Goal: Task Accomplishment & Management: Complete application form

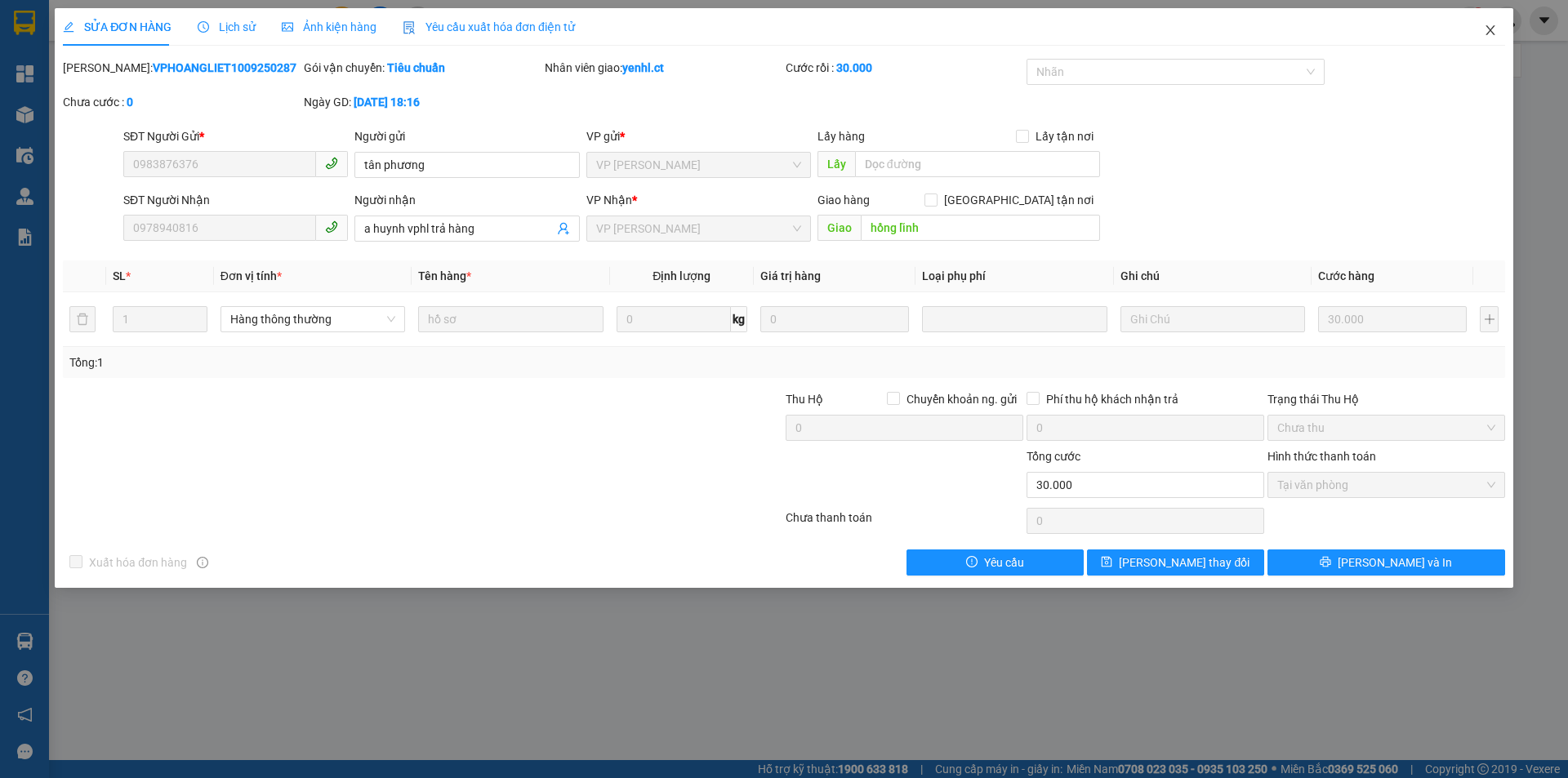
click at [1494, 31] on icon "close" at bounding box center [1490, 30] width 13 height 13
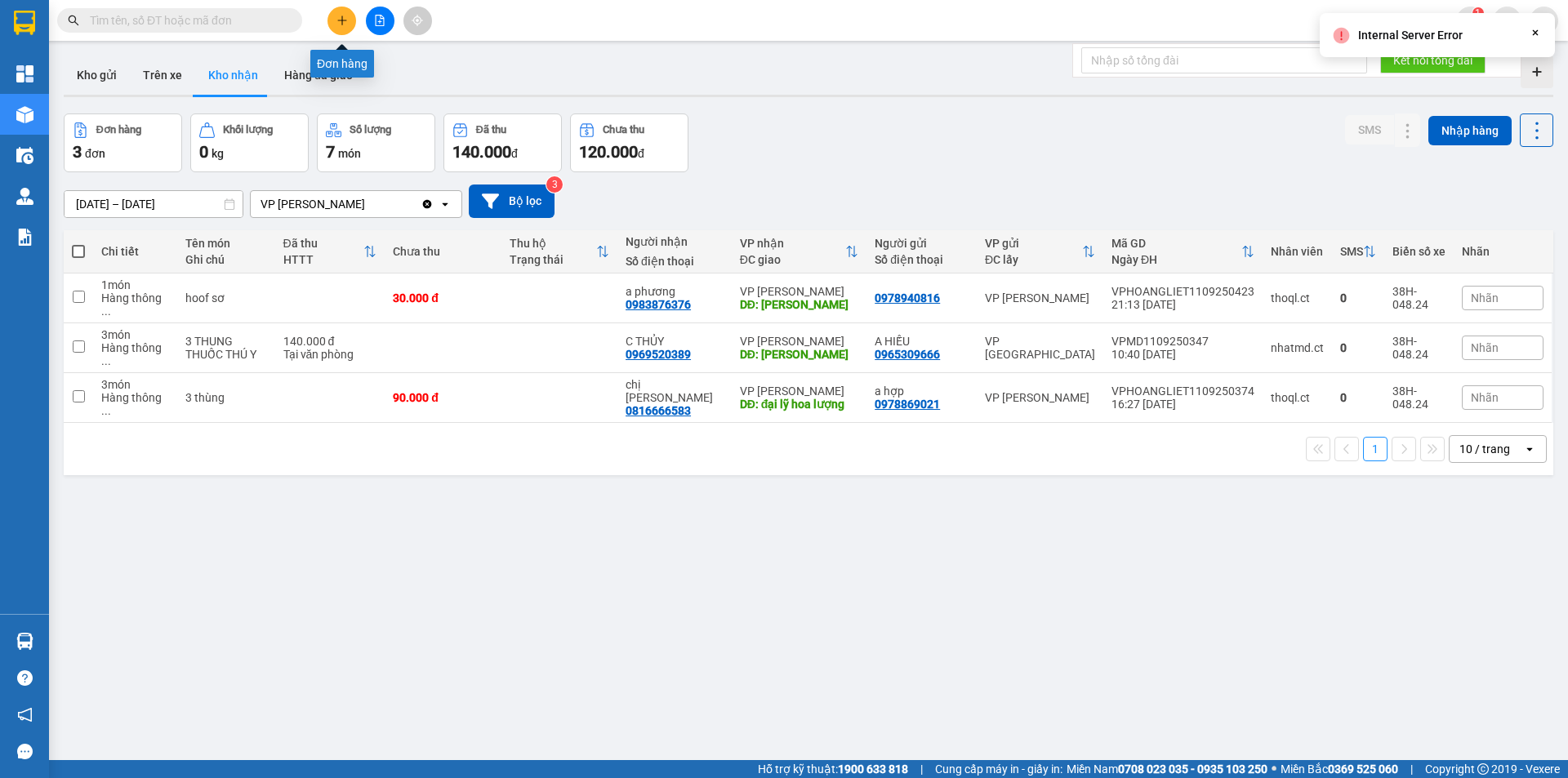
click at [345, 21] on icon "plus" at bounding box center [341, 20] width 11 height 11
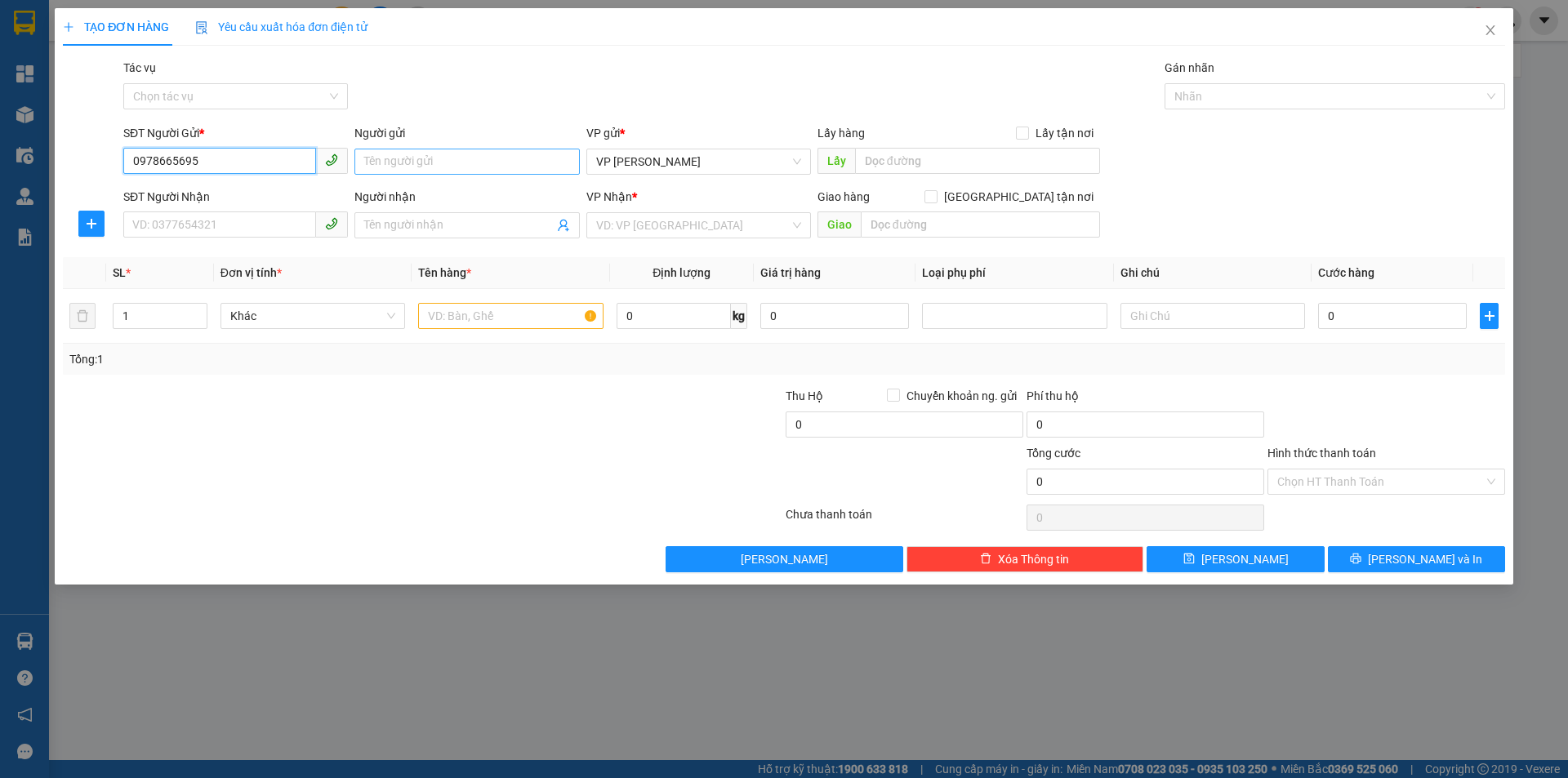
type input "0978665695"
click at [486, 167] on input "Người gửi" at bounding box center [467, 161] width 225 height 26
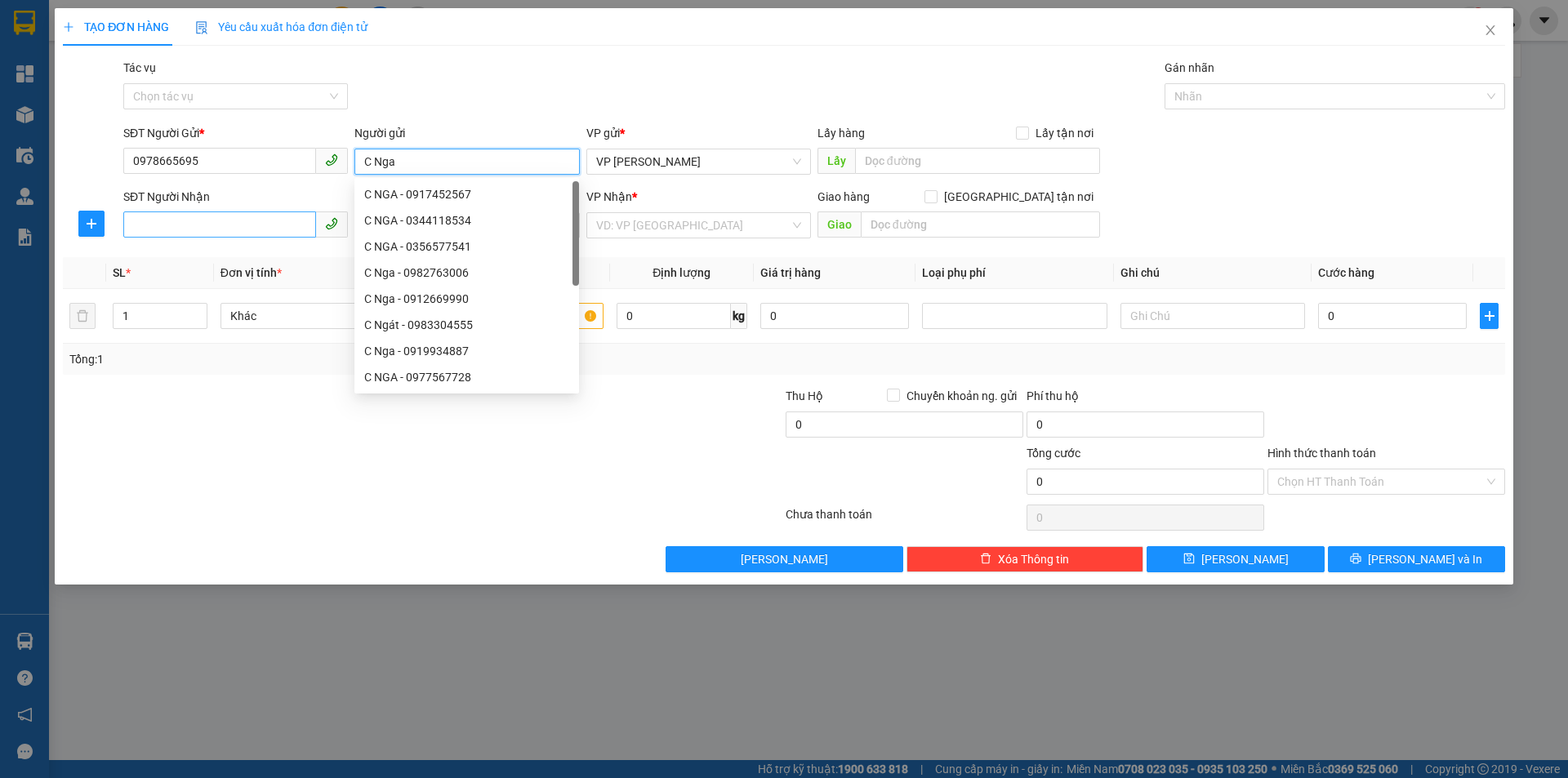
type input "C Nga"
click at [208, 227] on input "SĐT Người Nhận" at bounding box center [219, 224] width 193 height 26
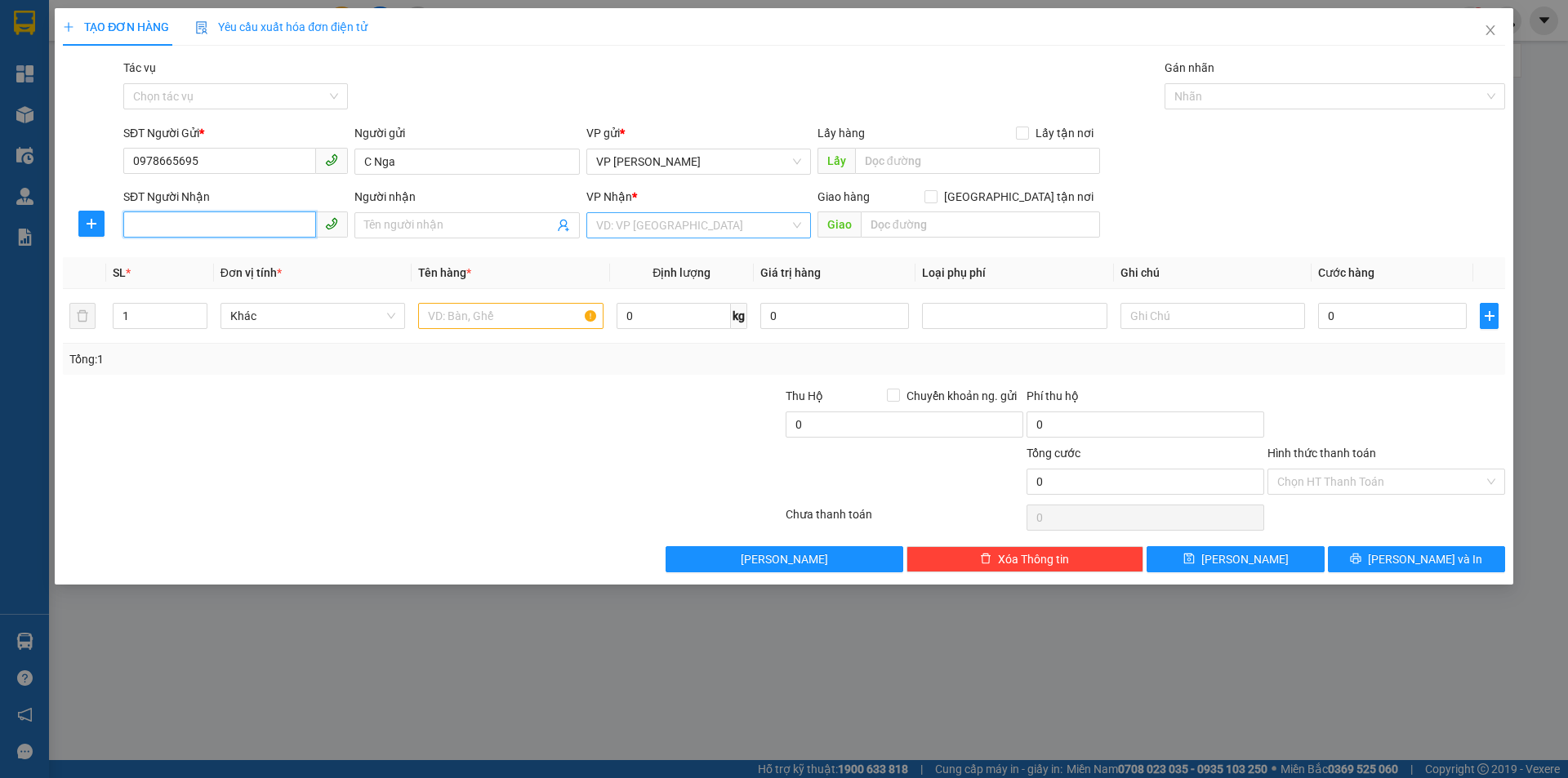
click at [593, 224] on div "VD: VP [GEOGRAPHIC_DATA]" at bounding box center [699, 225] width 225 height 26
click at [228, 227] on input "SĐT Người Nhận" at bounding box center [219, 224] width 193 height 26
click at [240, 266] on div "0363448887 - C Vy" at bounding box center [235, 257] width 205 height 18
type input "0363448887"
type input "C Vy"
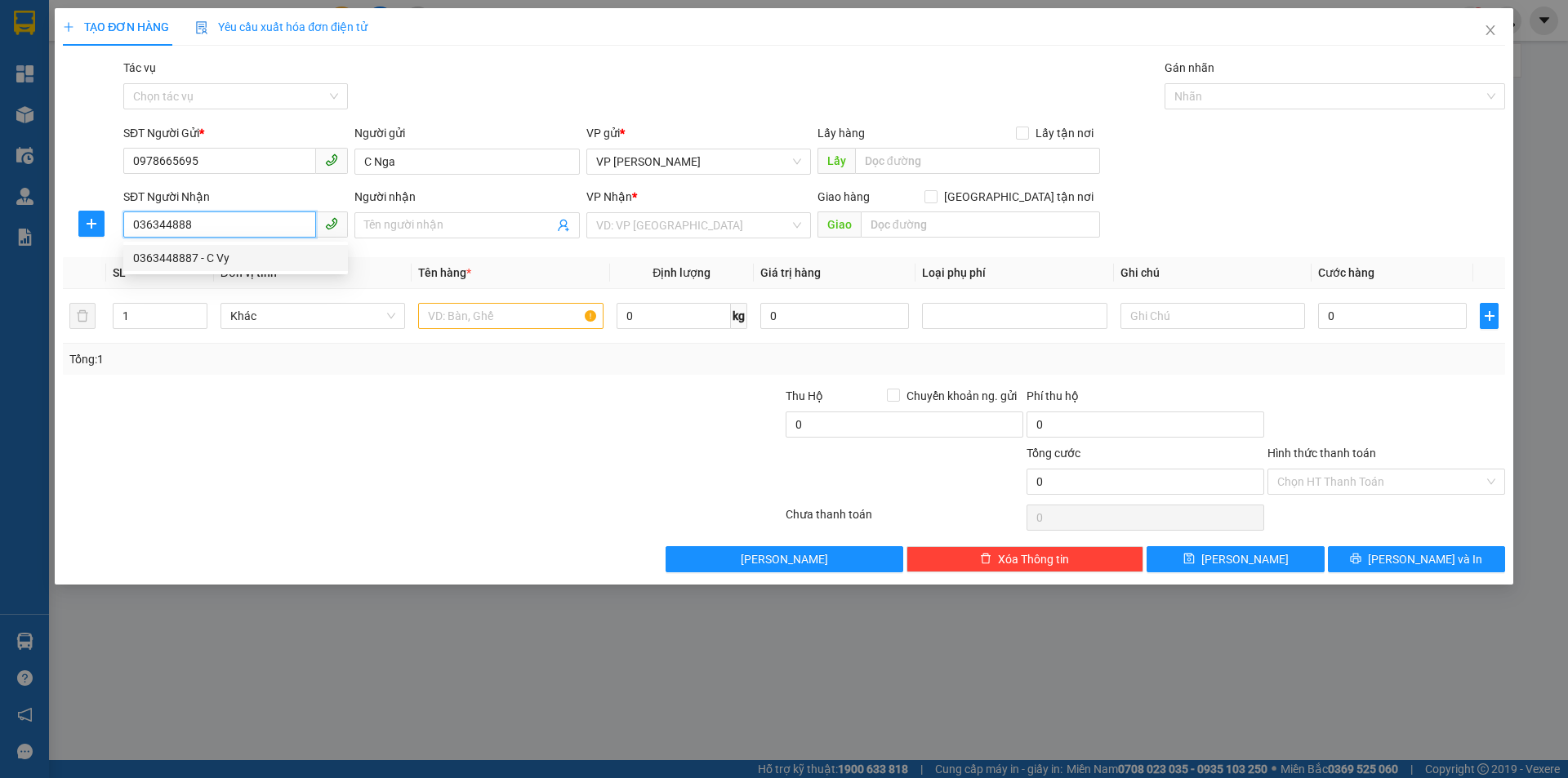
type input "OK"
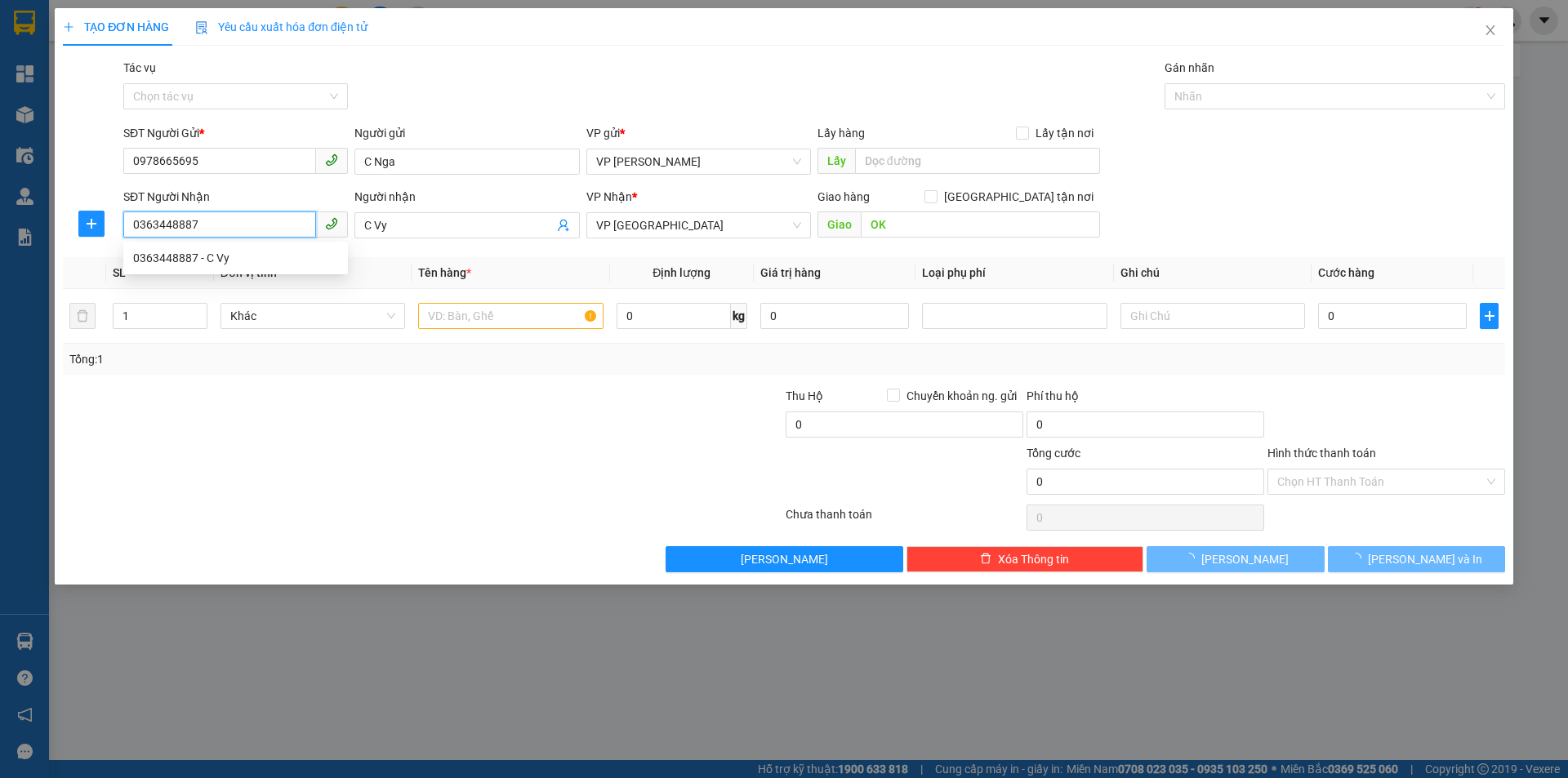
type input "40.000"
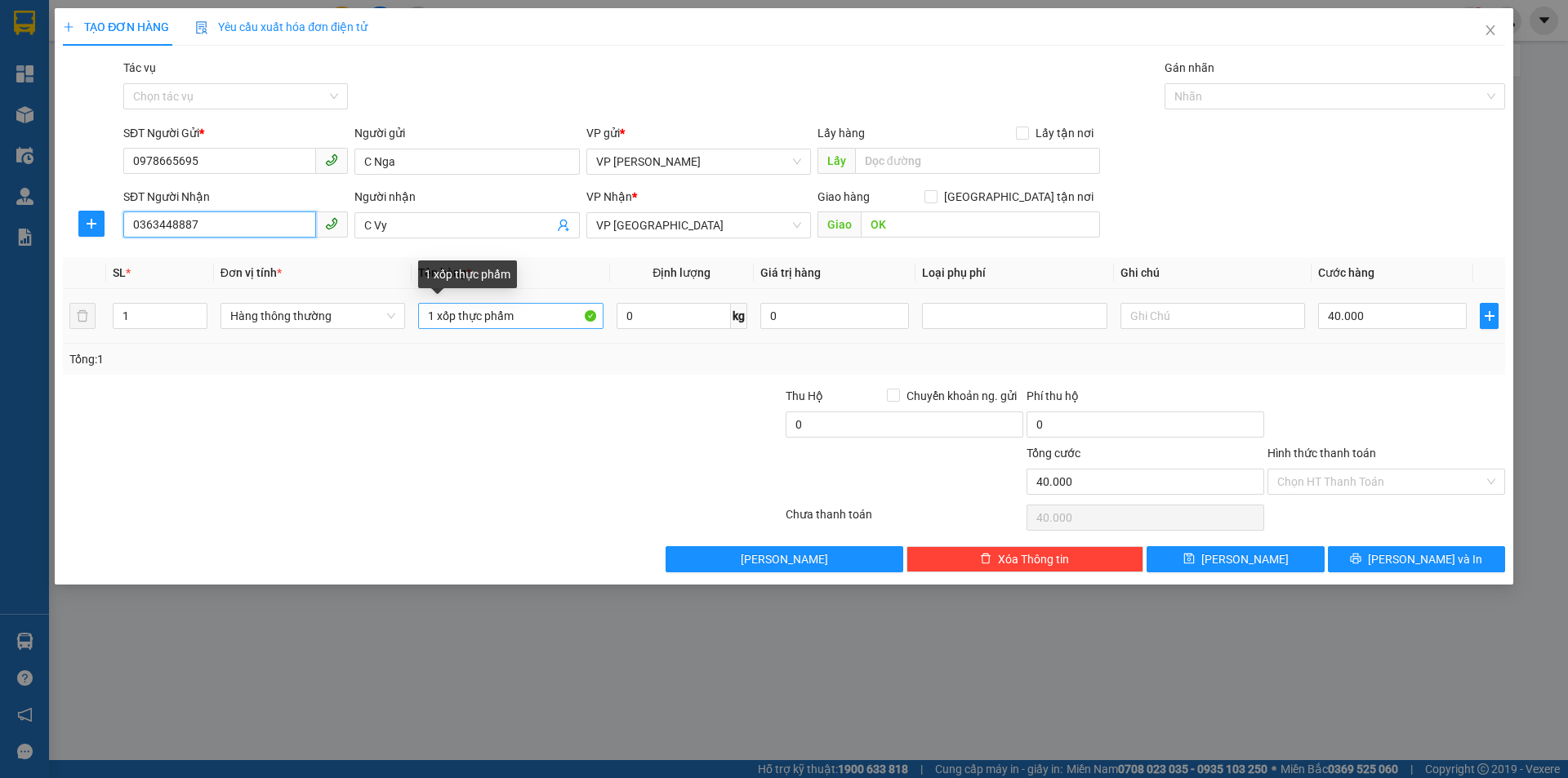
type input "0363448887"
drag, startPoint x: 522, startPoint y: 316, endPoint x: 460, endPoint y: 316, distance: 62.0
click at [460, 316] on input "1 xốp thực phẩm" at bounding box center [510, 316] width 184 height 26
type input "1 xốp bưởi"
click at [1374, 320] on input "40.000" at bounding box center [1392, 316] width 149 height 26
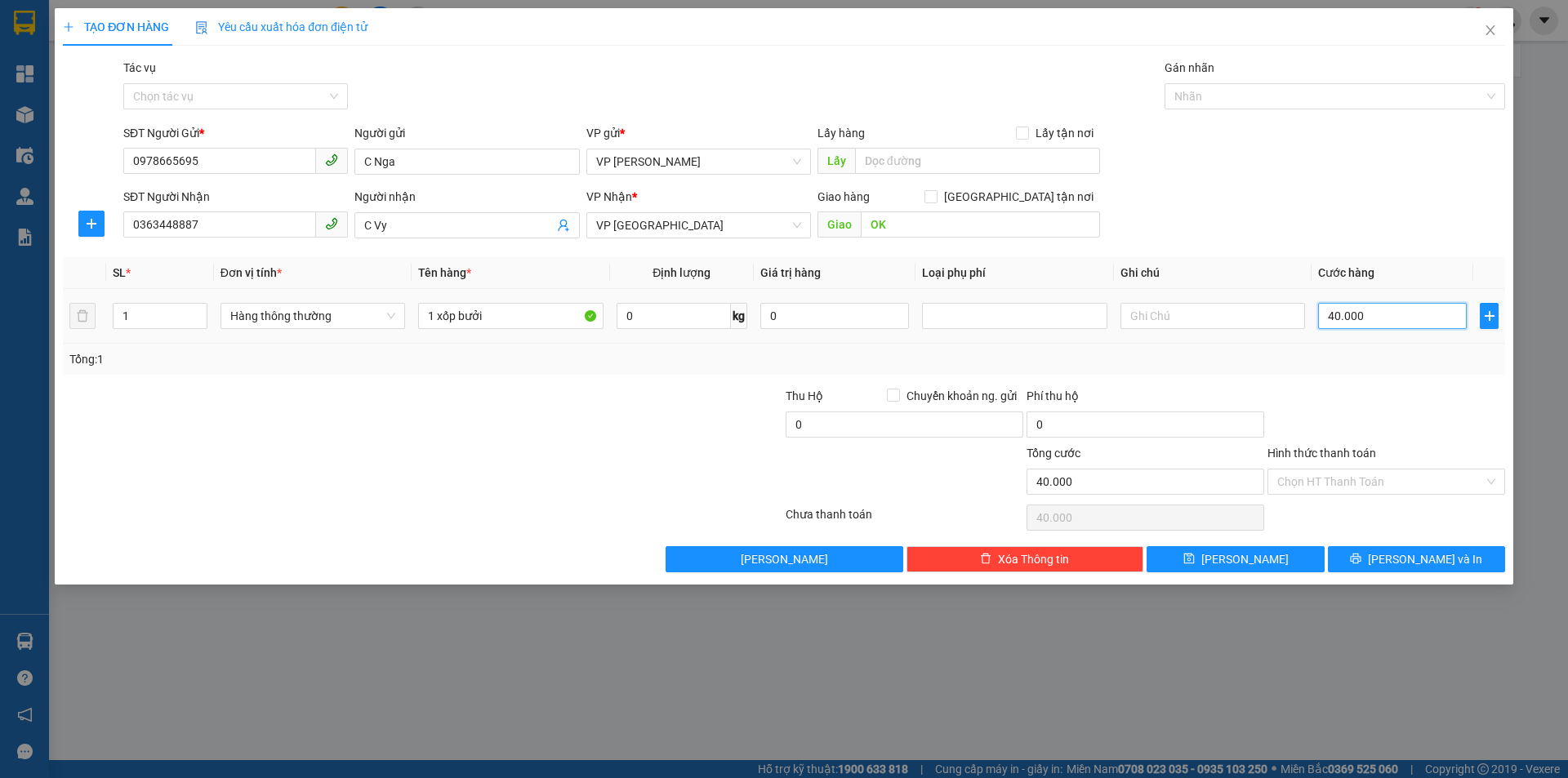
type input "6"
type input "60"
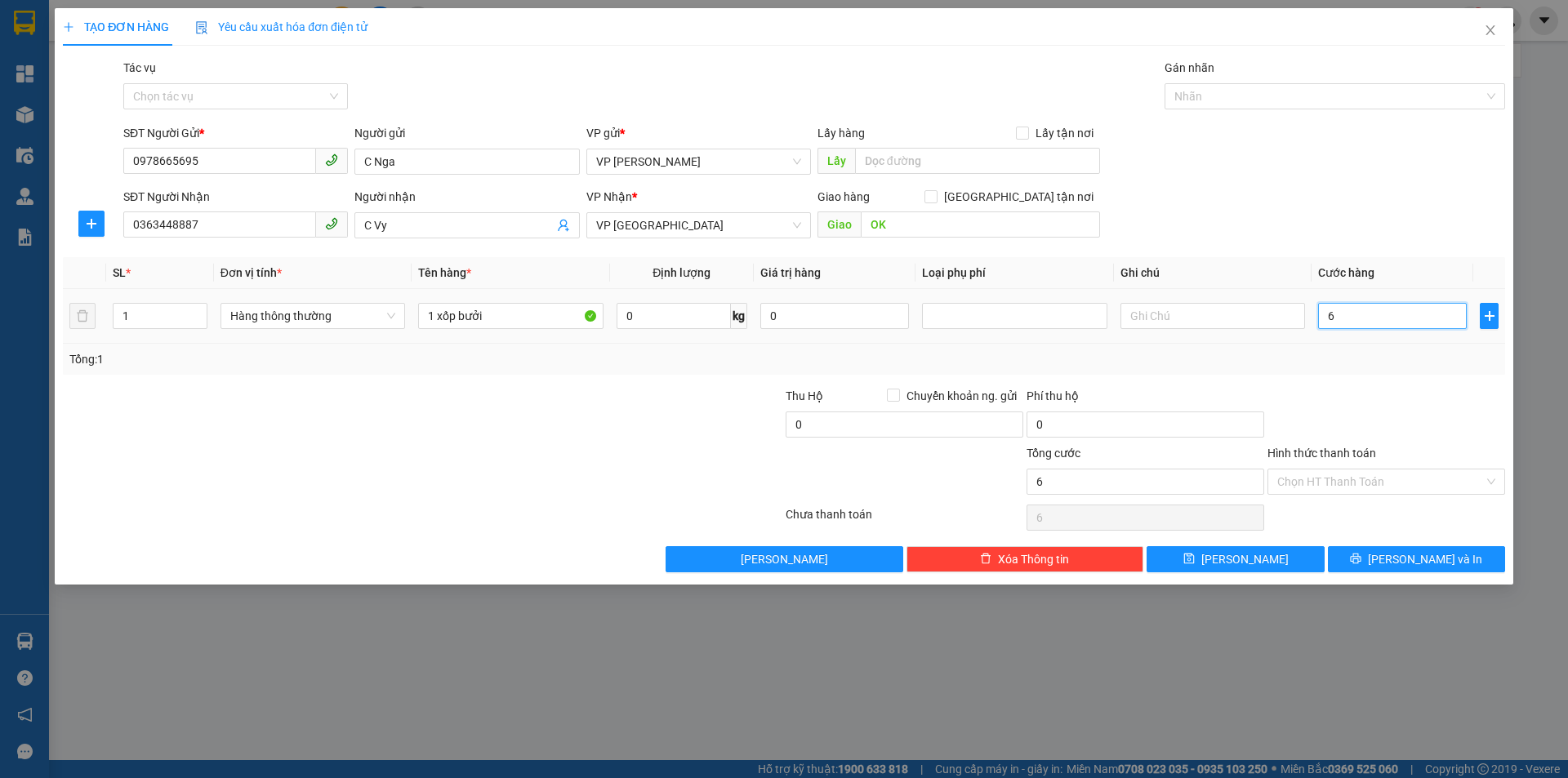
type input "60"
type input "600"
type input "6.000"
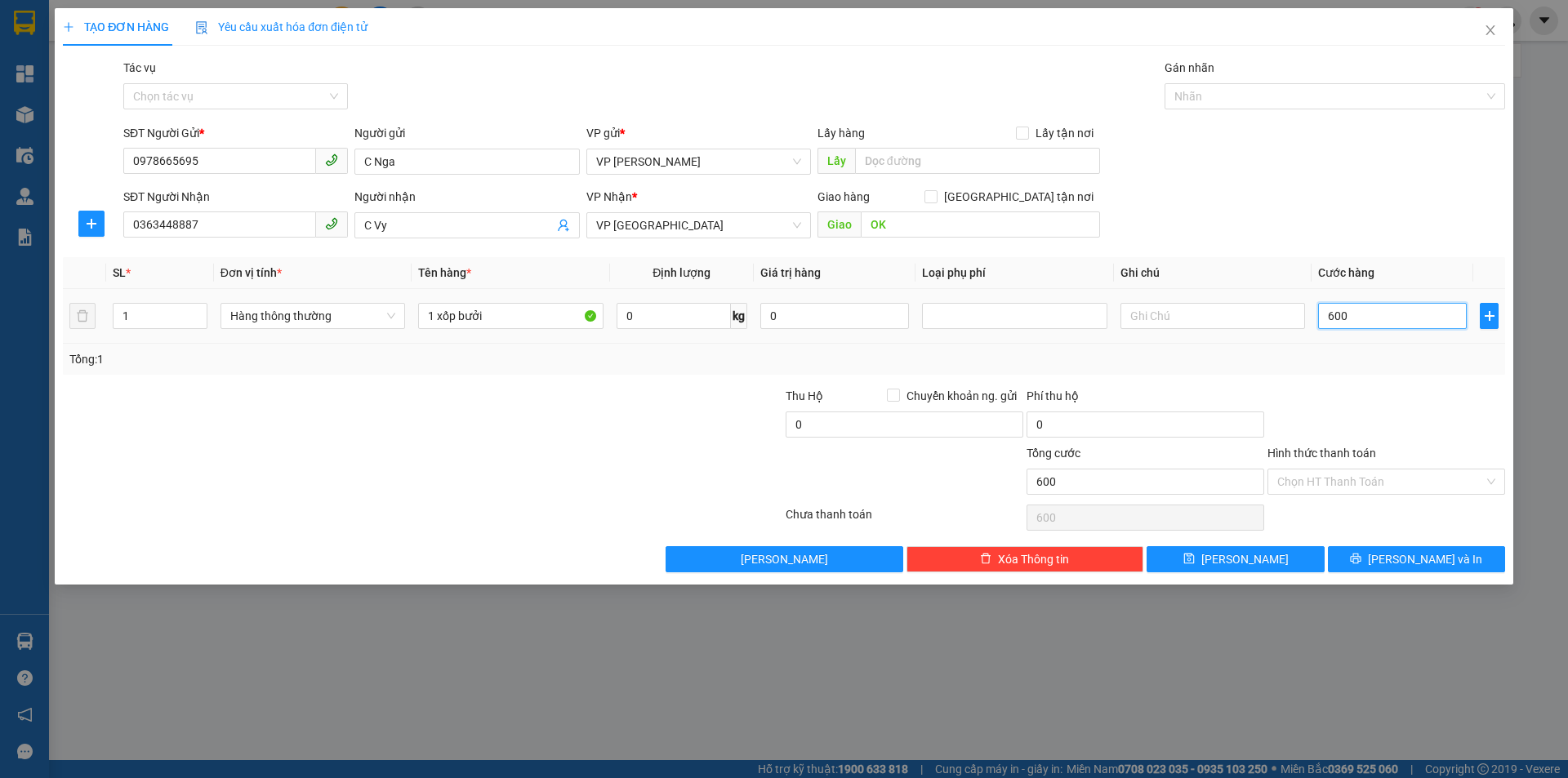
type input "6.000"
type input "60.000"
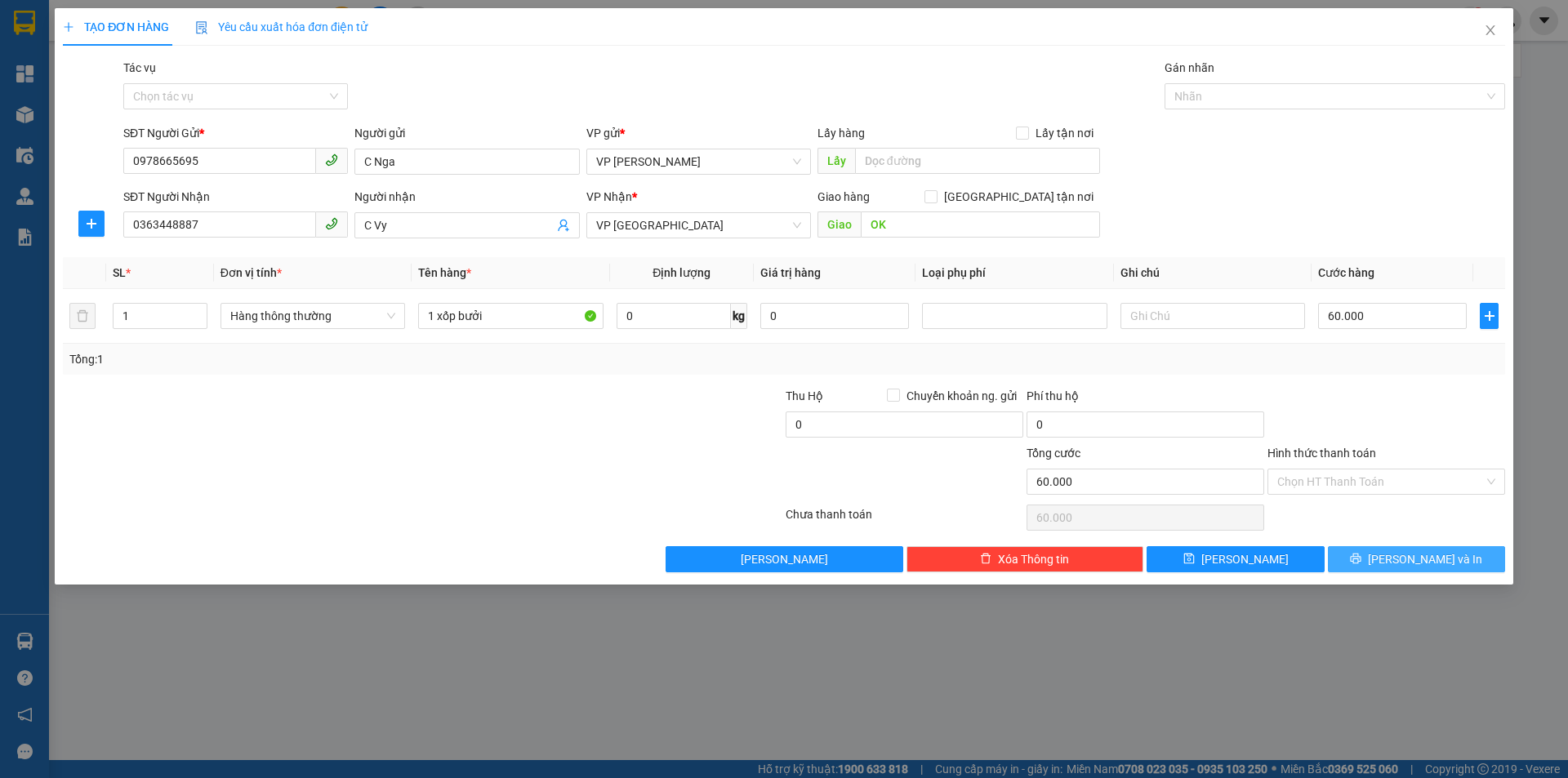
click at [1381, 562] on button "[PERSON_NAME] và In" at bounding box center [1416, 559] width 177 height 26
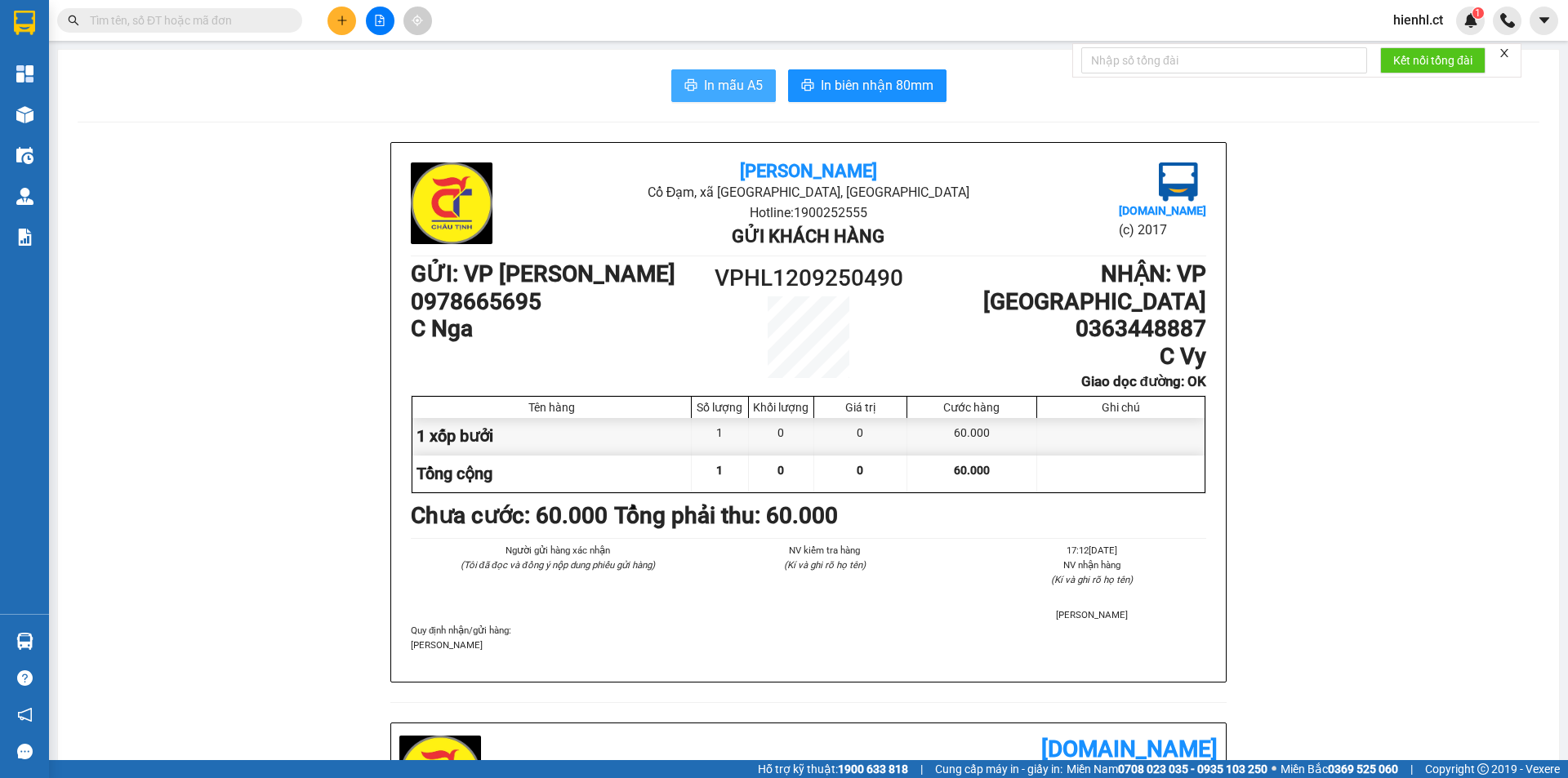
click at [711, 82] on span "In mẫu A5" at bounding box center [733, 86] width 59 height 20
click at [339, 15] on icon "plus" at bounding box center [341, 20] width 11 height 11
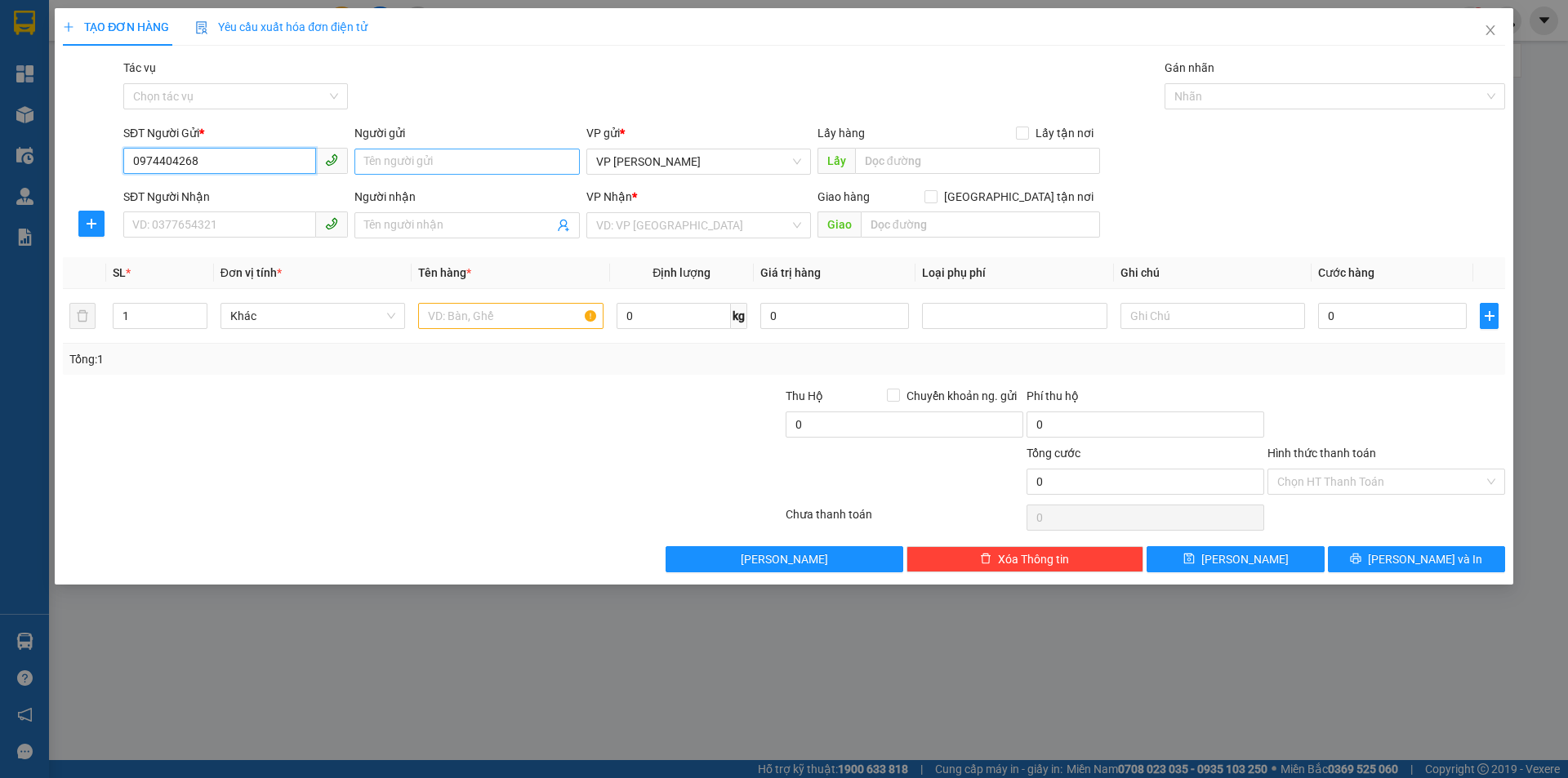
type input "0974404268"
click at [394, 162] on input "Người gửi" at bounding box center [467, 161] width 225 height 26
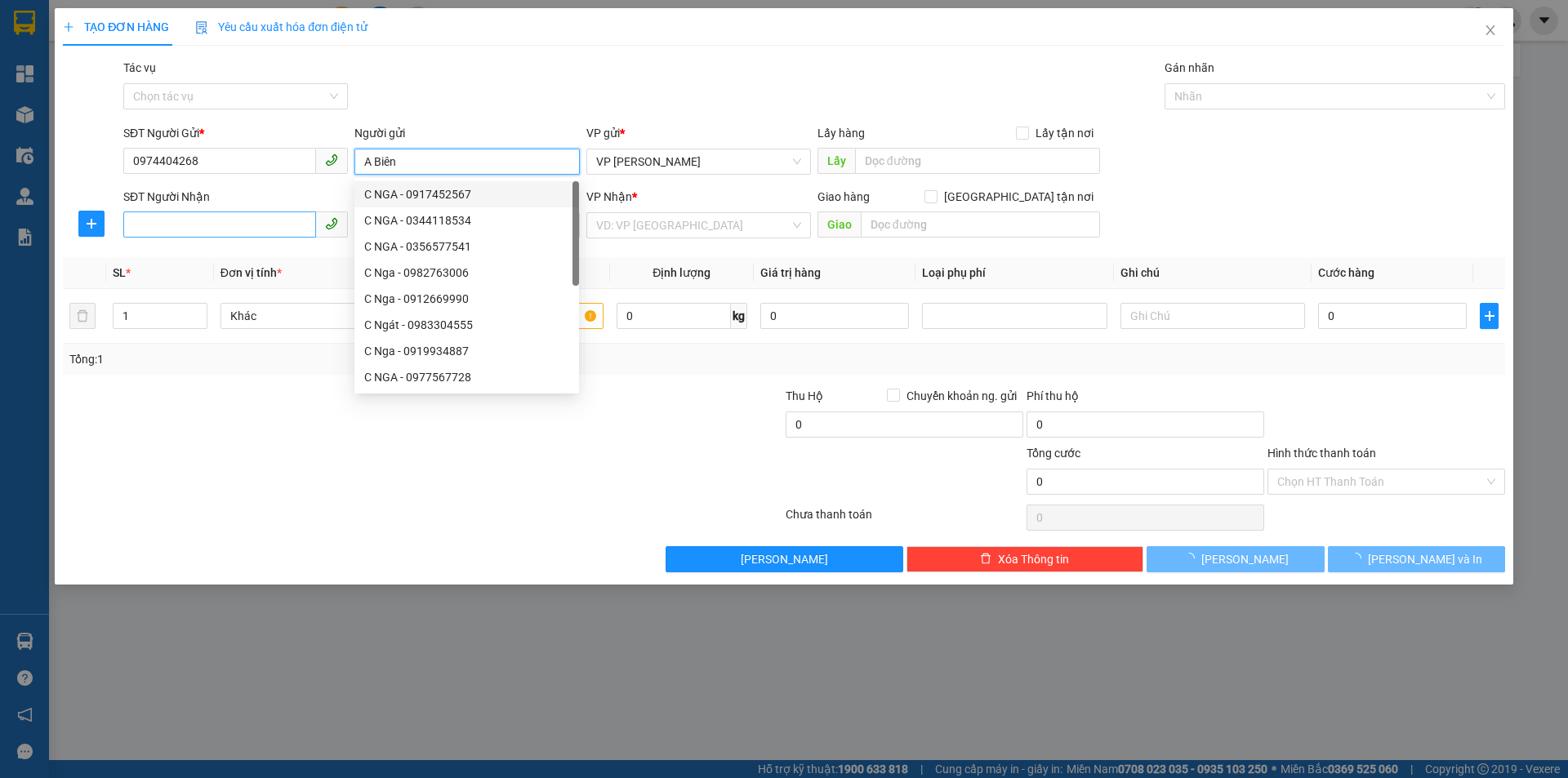
type input "A Biên"
click at [207, 224] on input "SĐT Người Nhận" at bounding box center [219, 224] width 193 height 26
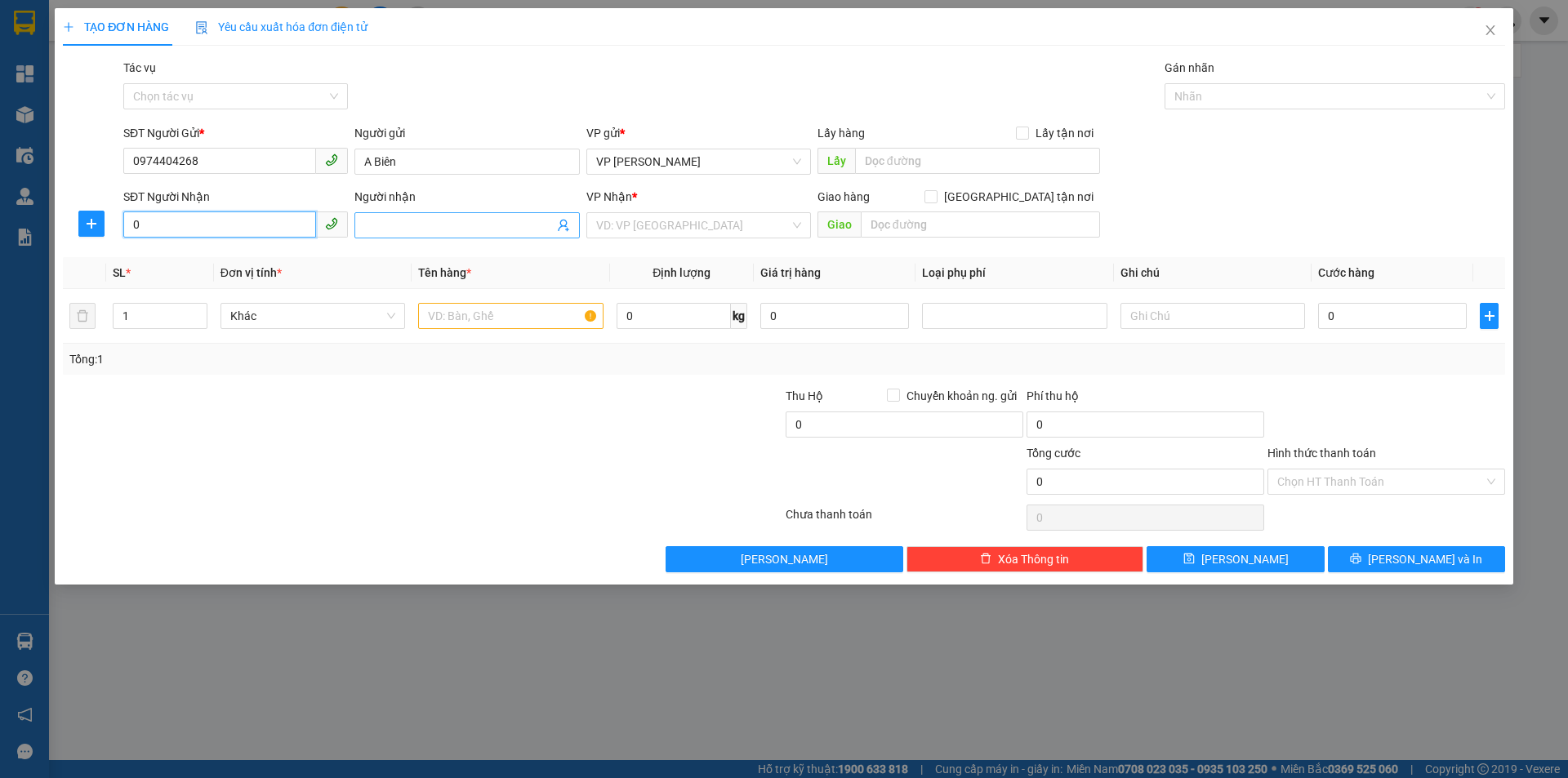
type input "0"
click at [433, 232] on input "Người nhận" at bounding box center [458, 225] width 188 height 18
type input "A BẮc"
click at [207, 232] on input "0" at bounding box center [219, 224] width 193 height 26
type input "0961007393"
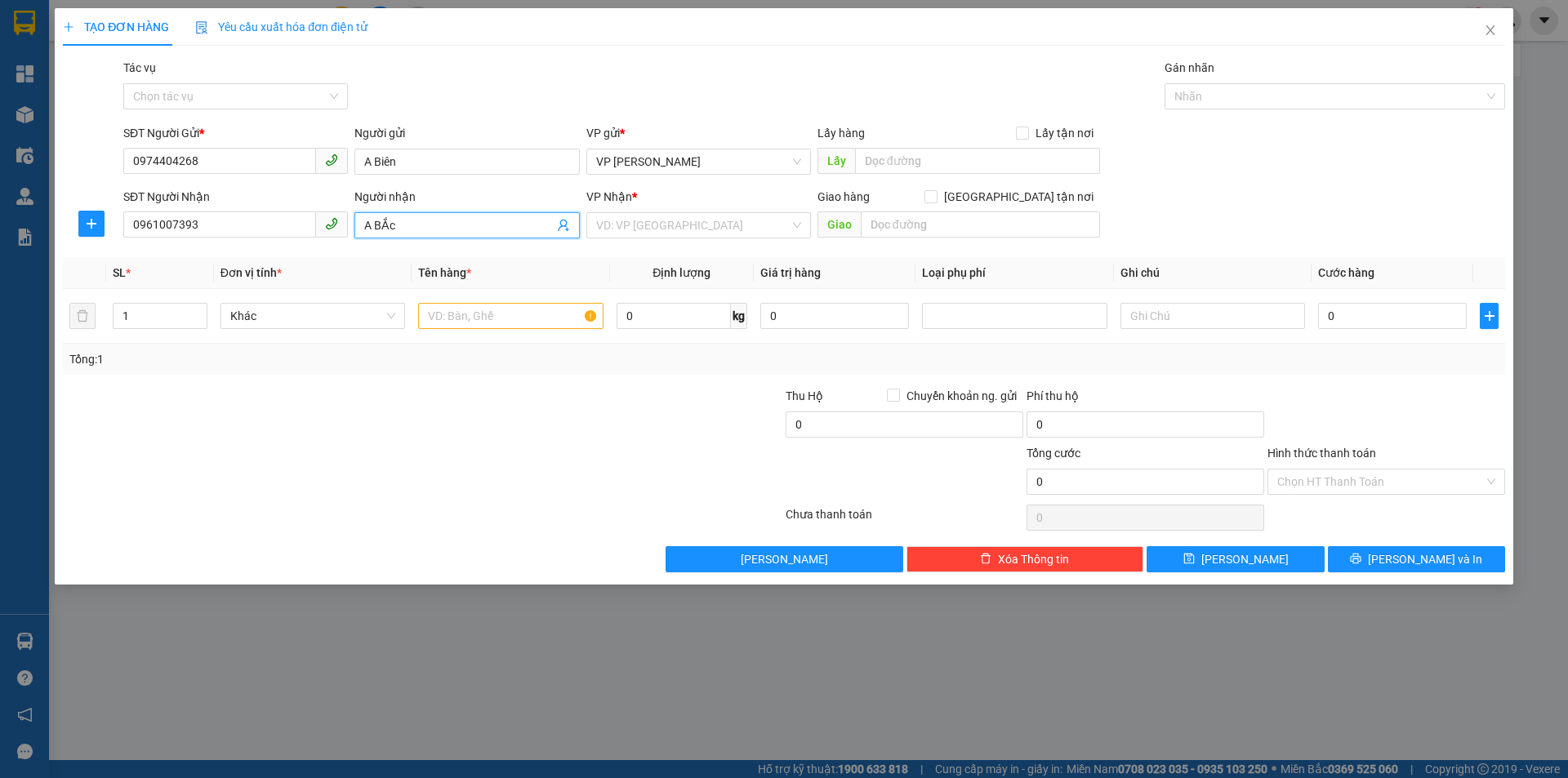
click at [383, 220] on input "A BẮc" at bounding box center [458, 225] width 188 height 18
type input "A Bắc"
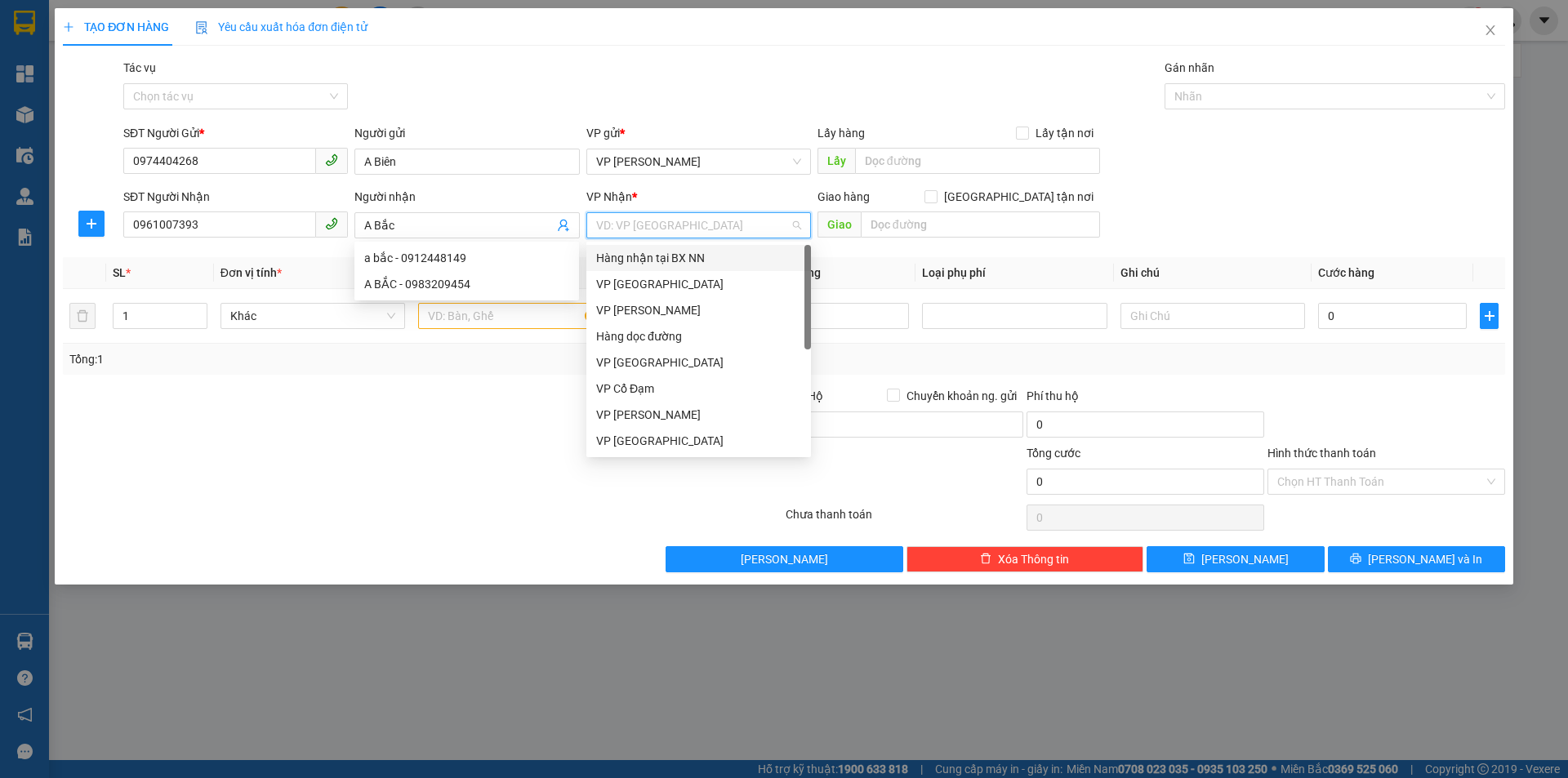
click at [626, 224] on input "search" at bounding box center [693, 225] width 194 height 25
click at [652, 288] on div "VP [GEOGRAPHIC_DATA]" at bounding box center [698, 283] width 205 height 18
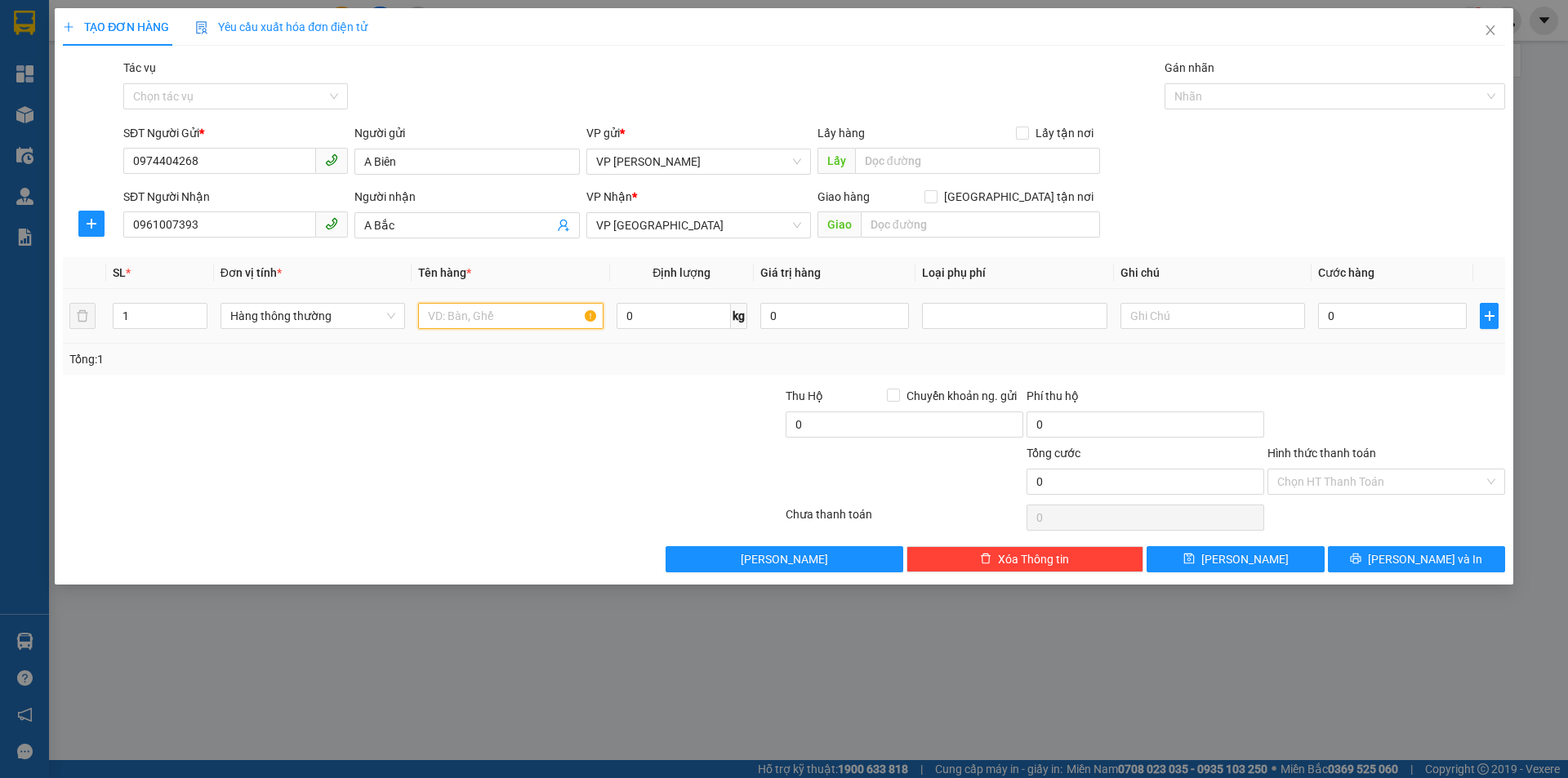
click at [493, 322] on input "text" at bounding box center [510, 316] width 184 height 26
type input "1 xe máy số"
click at [1350, 311] on input "0" at bounding box center [1392, 316] width 149 height 26
type input "2"
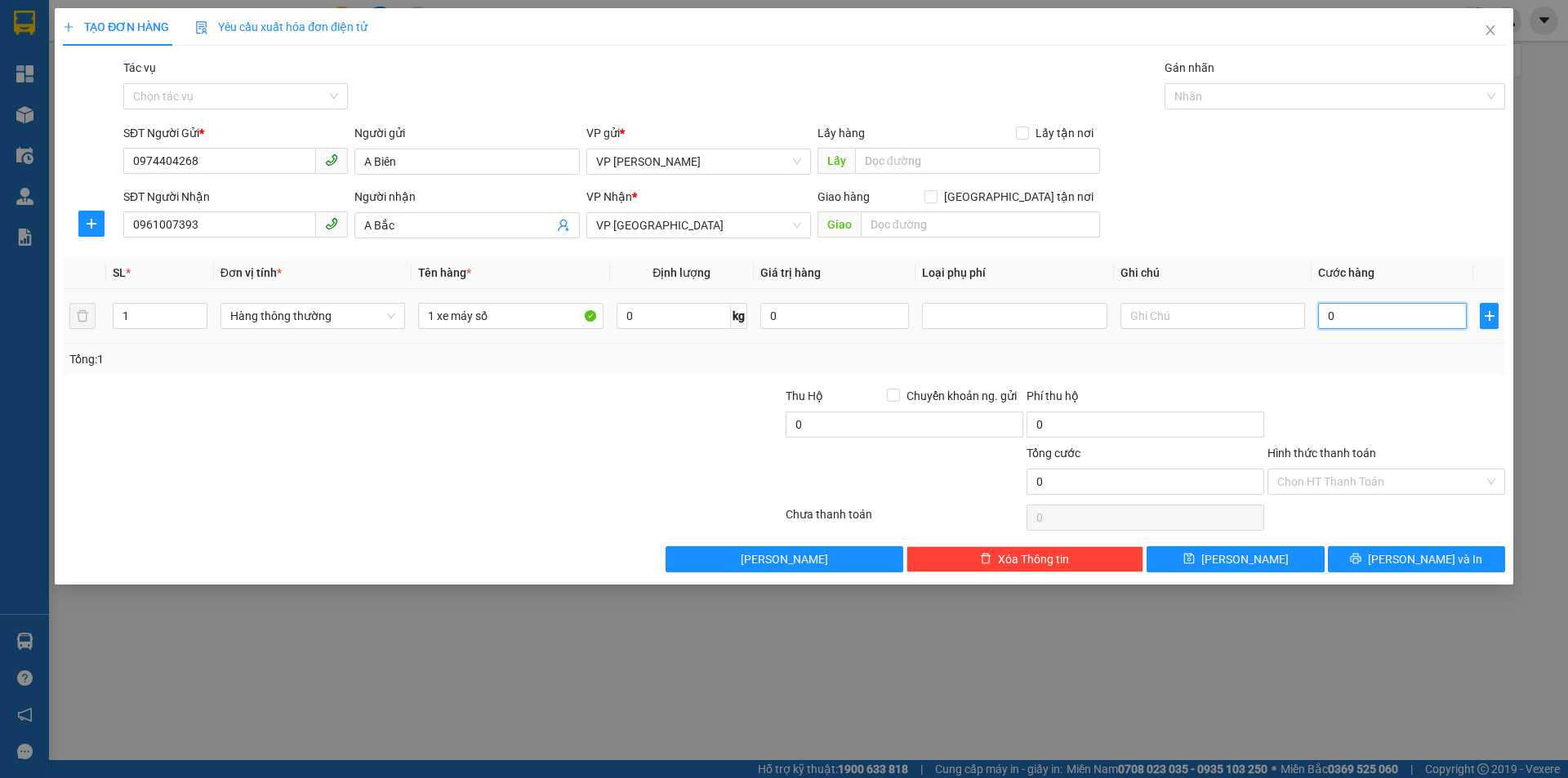
type input "2"
type input "24"
type input "240"
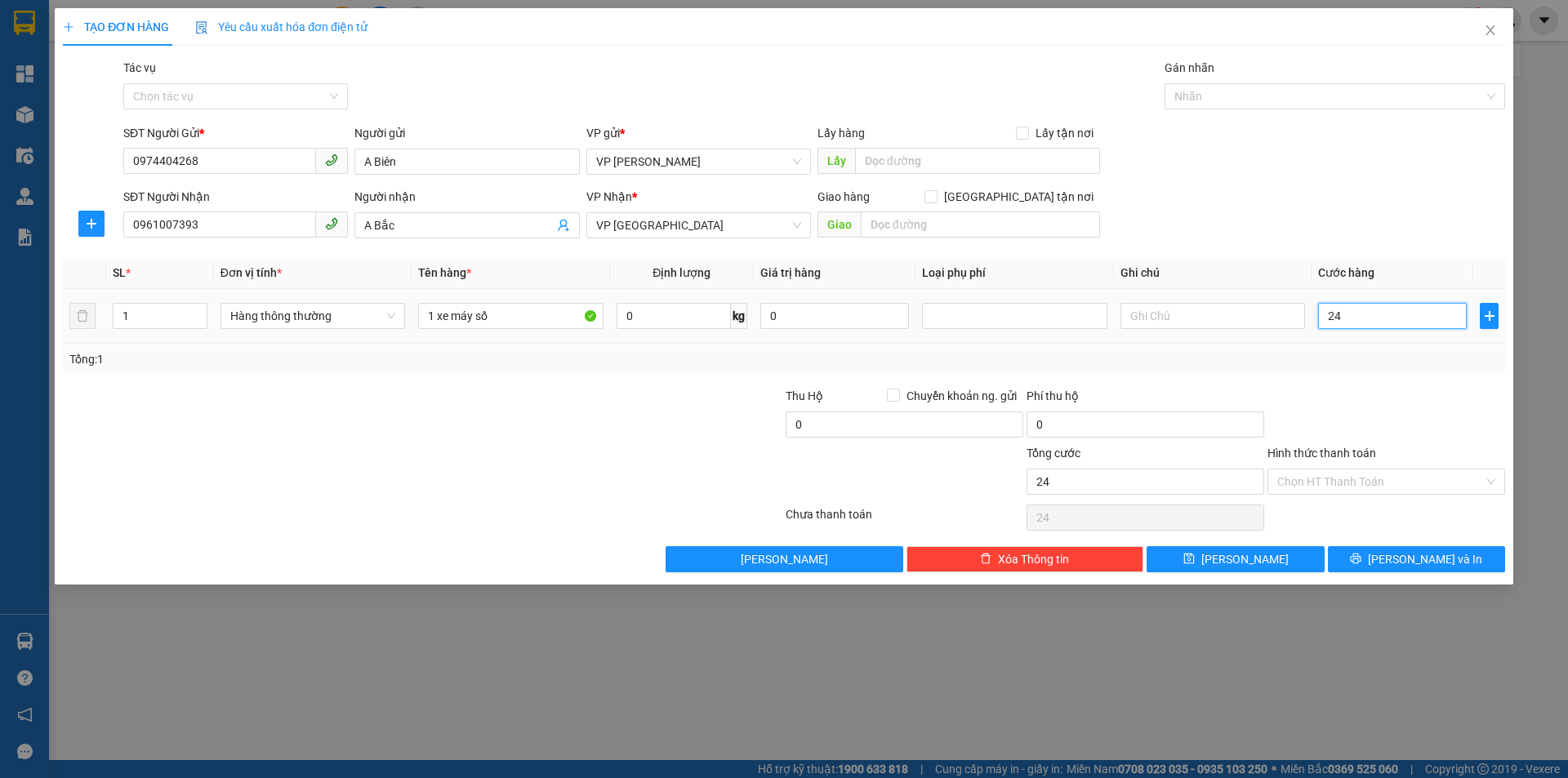
type input "240"
type input "2.400"
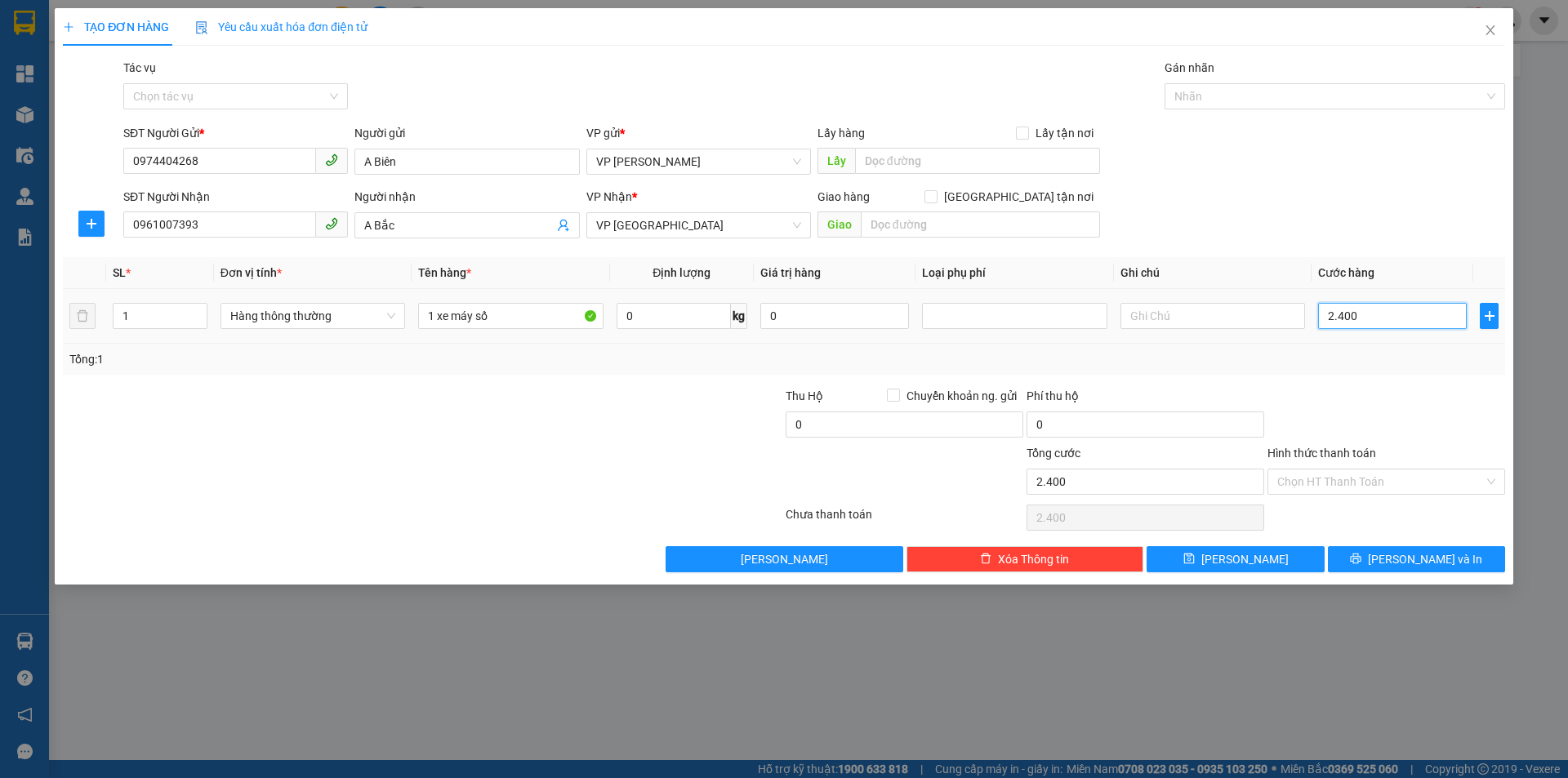
type input "24.000"
type input "240.000"
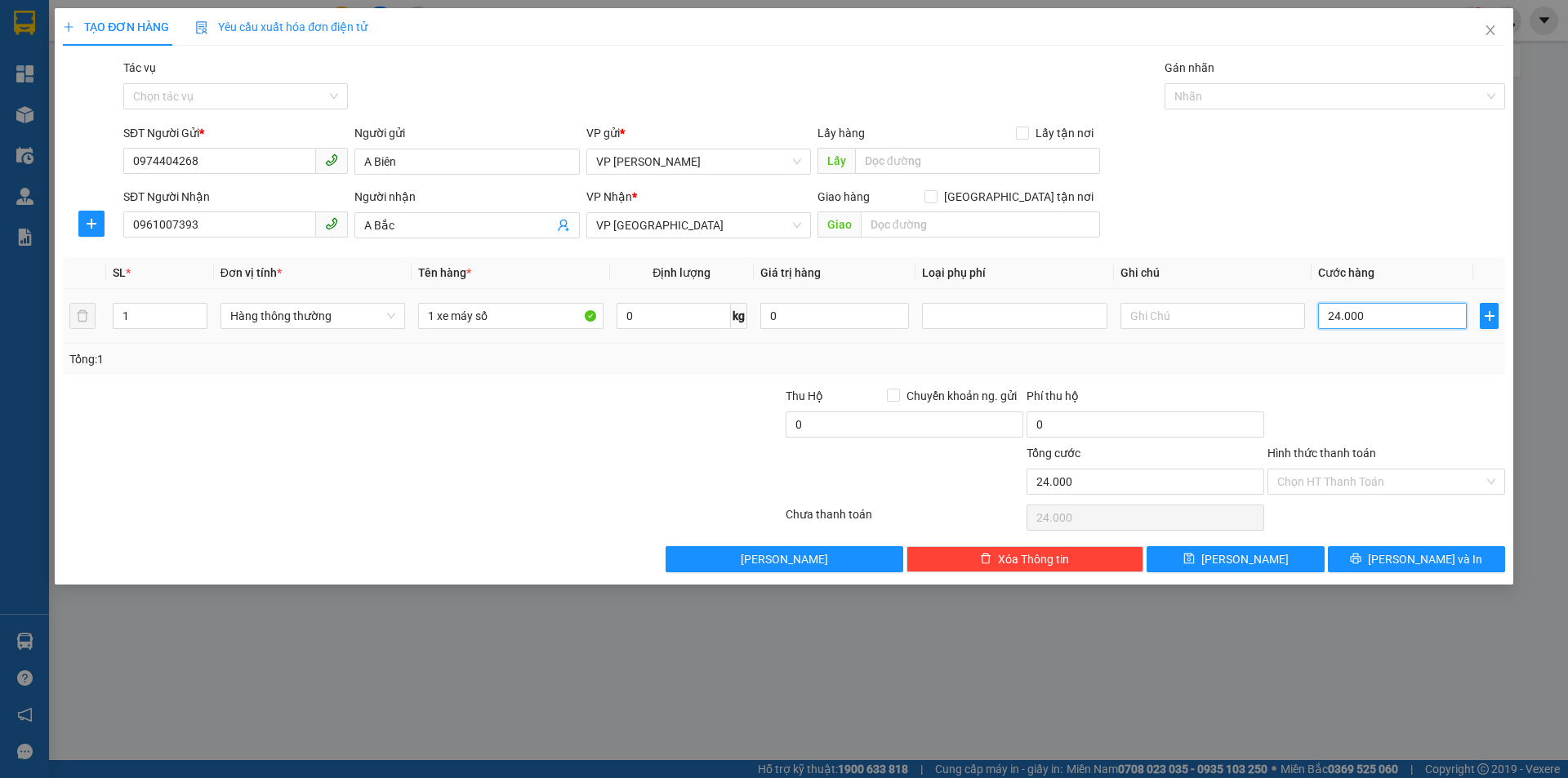
type input "240.000"
click at [1378, 478] on input "Hình thức thanh toán" at bounding box center [1380, 481] width 206 height 25
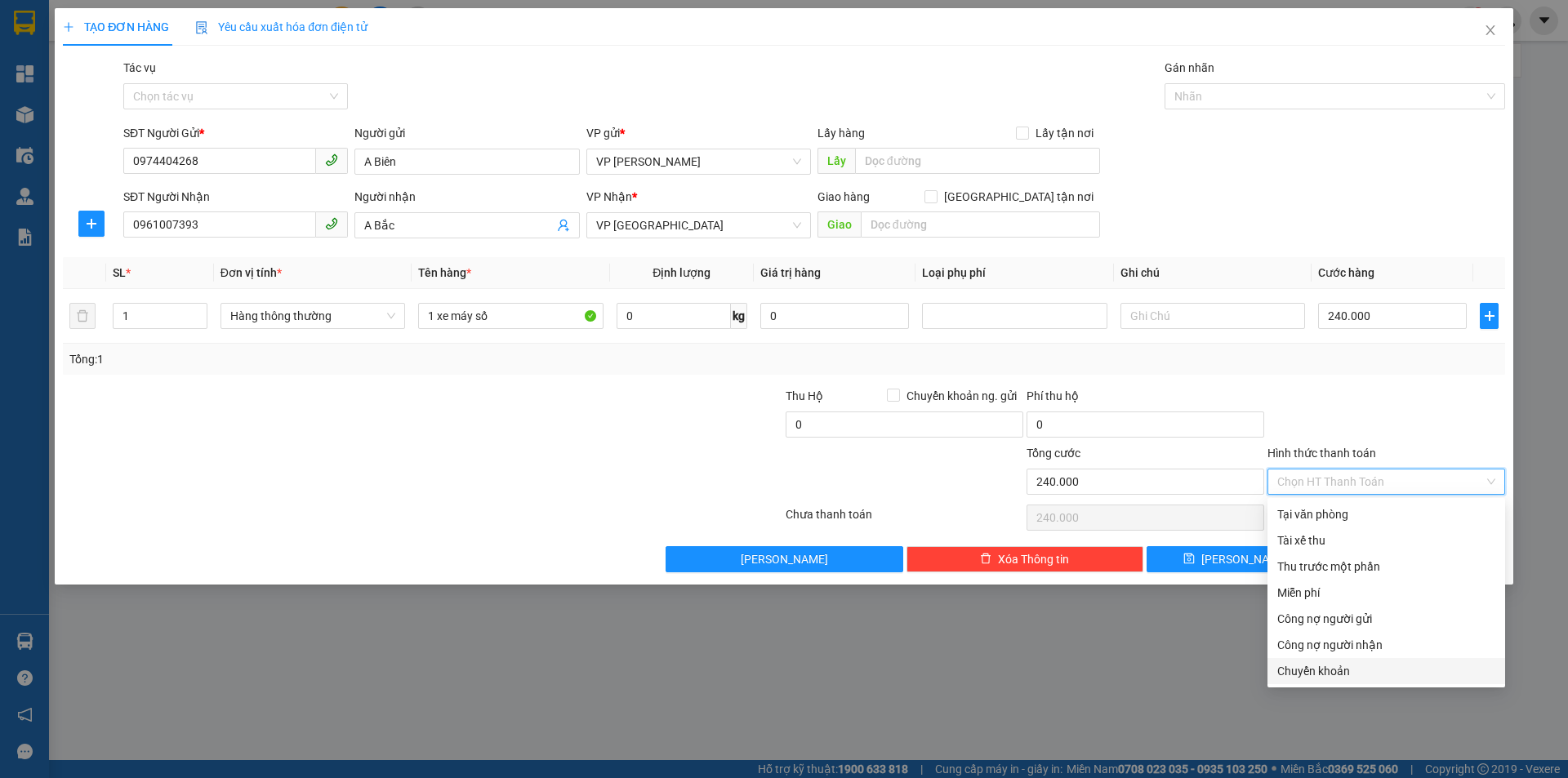
click at [1334, 674] on div "Chuyển khoản" at bounding box center [1386, 670] width 218 height 18
type input "0"
